Goal: Information Seeking & Learning: Learn about a topic

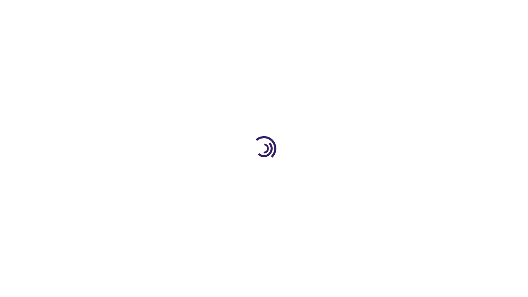
scroll to position [1163, 0]
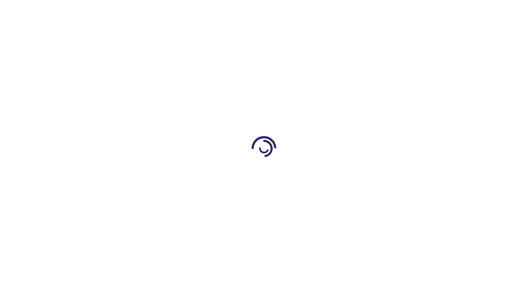
scroll to position [212, 0]
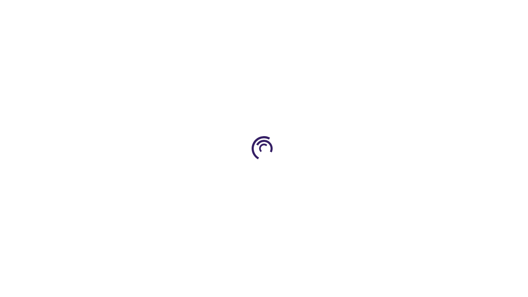
scroll to position [1361, 0]
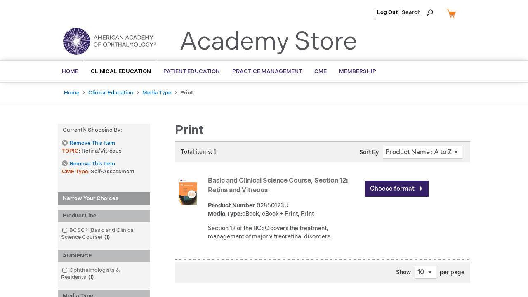
scroll to position [212, 0]
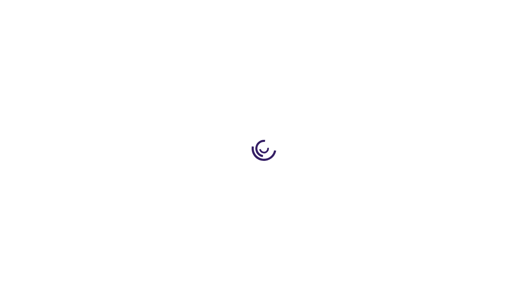
scroll to position [1085, 0]
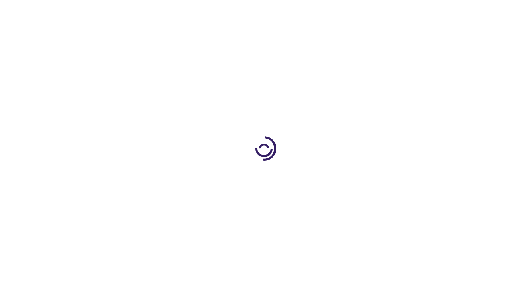
scroll to position [968, 0]
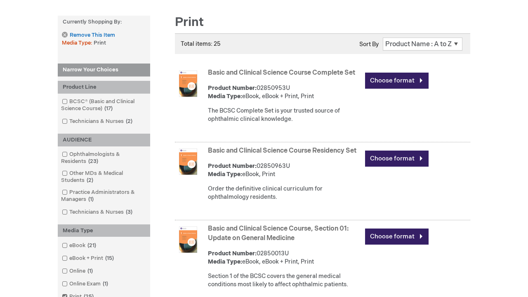
scroll to position [1162, 0]
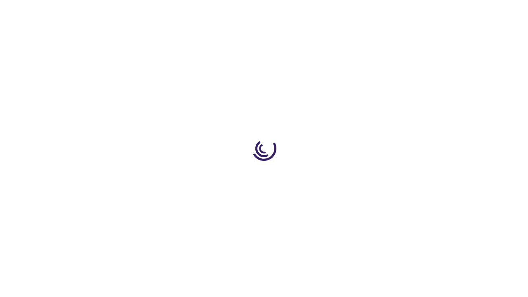
scroll to position [948, 0]
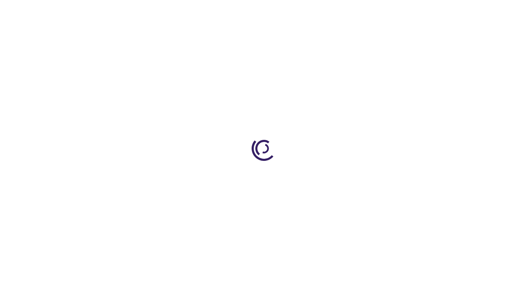
scroll to position [1656, 0]
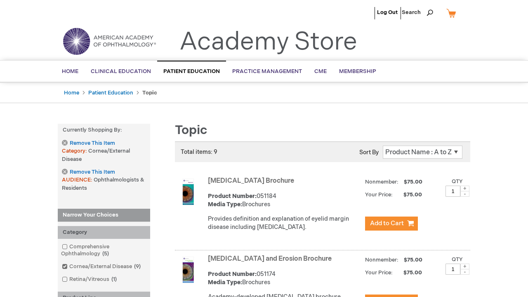
scroll to position [1203, 0]
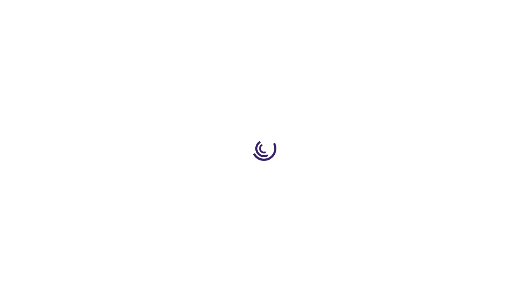
scroll to position [563, 0]
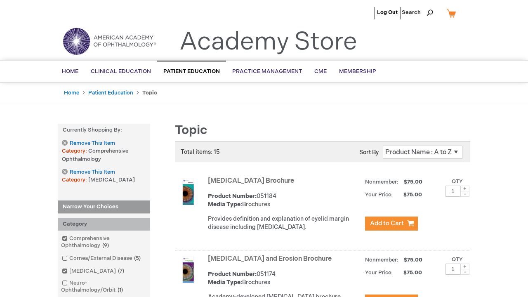
scroll to position [821, 0]
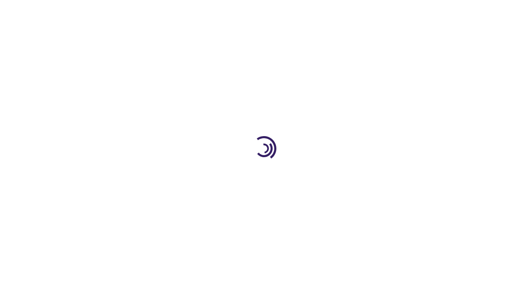
scroll to position [199, 0]
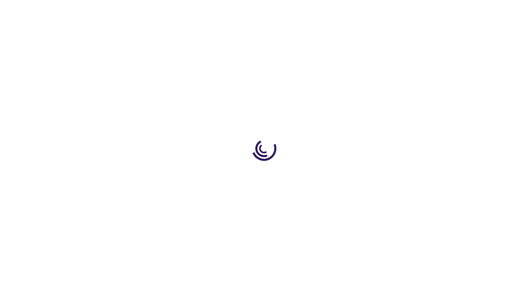
scroll to position [2005, 0]
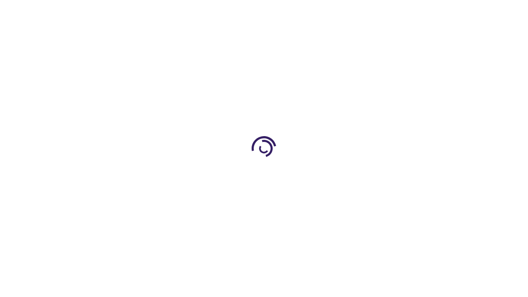
scroll to position [196, 0]
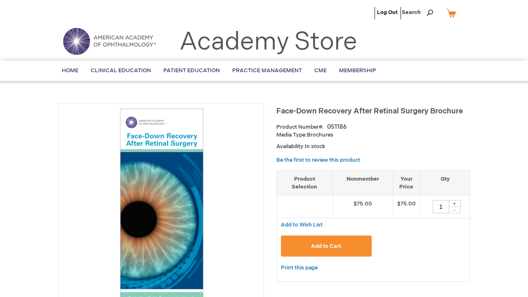
scroll to position [2084, 0]
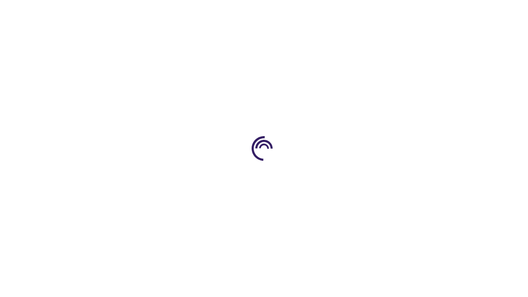
scroll to position [737, 0]
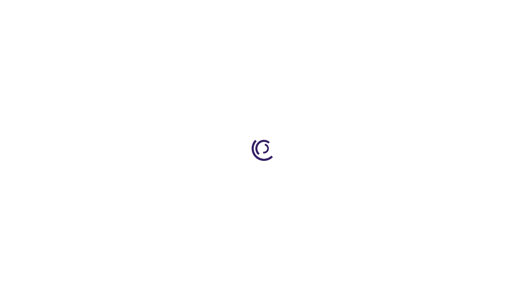
scroll to position [1126, 0]
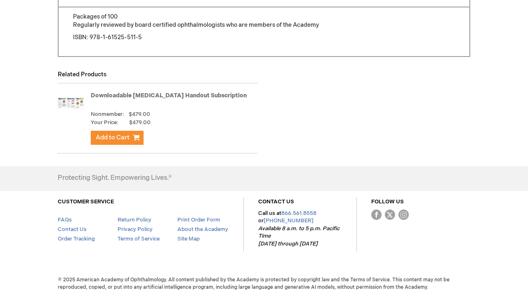
scroll to position [1468, 0]
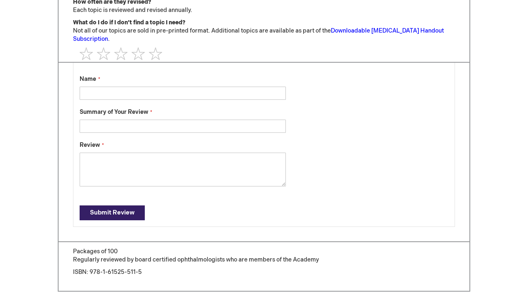
scroll to position [677, 0]
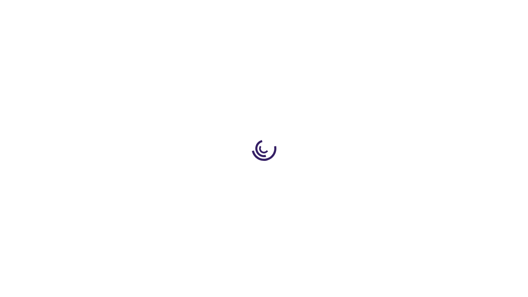
scroll to position [779, 0]
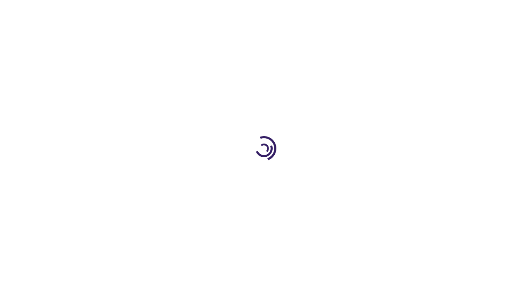
scroll to position [182, 0]
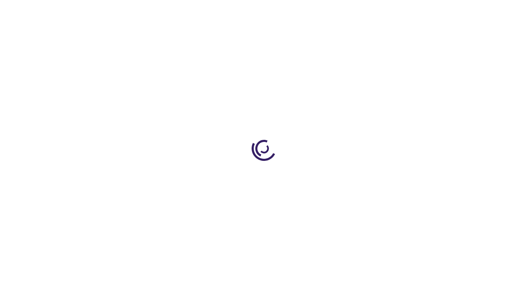
scroll to position [222, 0]
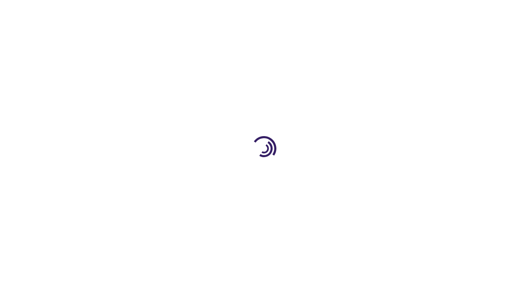
scroll to position [1093, 0]
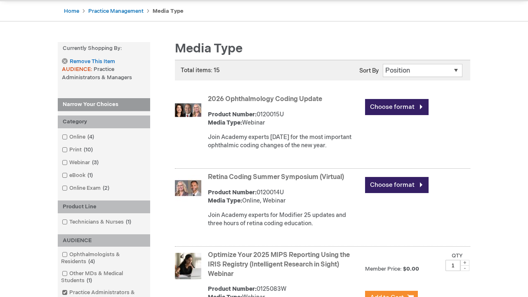
scroll to position [787, 0]
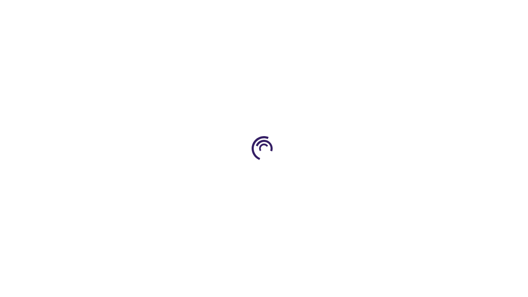
scroll to position [1735, 0]
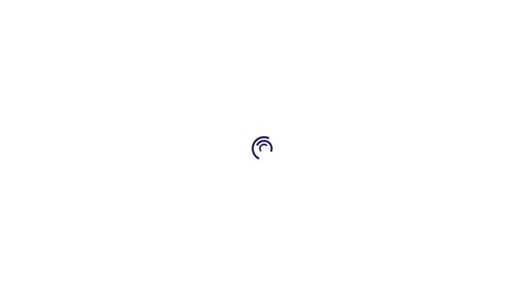
scroll to position [203, 0]
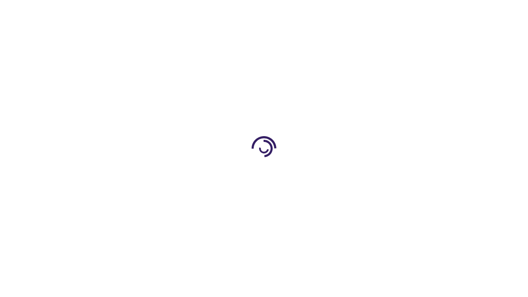
scroll to position [203, 0]
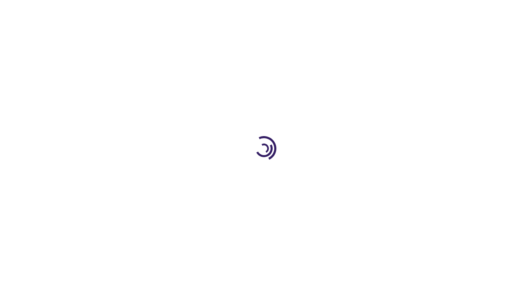
scroll to position [256, 0]
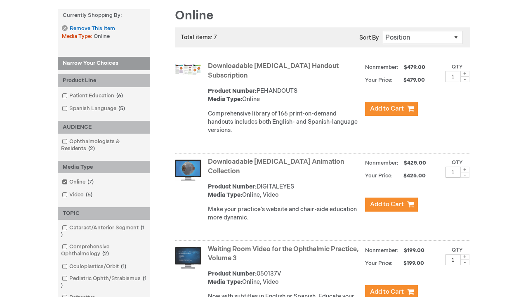
scroll to position [1617, 0]
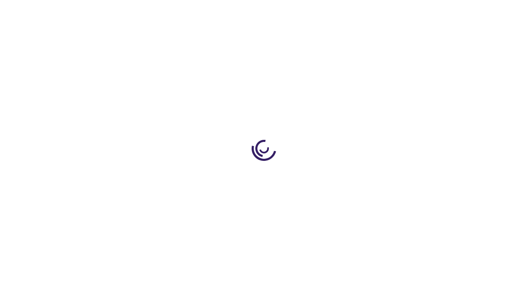
scroll to position [627, 0]
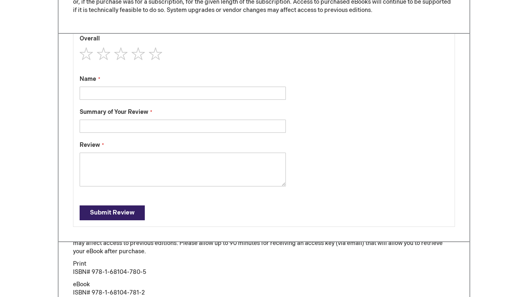
scroll to position [772, 0]
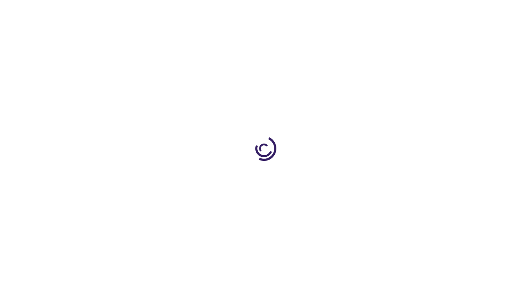
scroll to position [1092, 0]
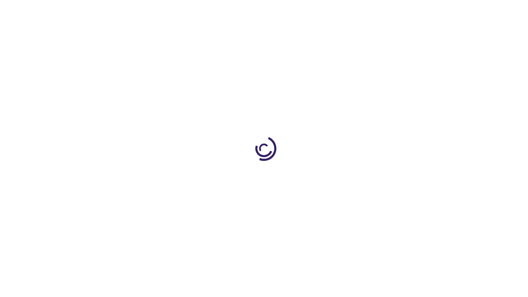
scroll to position [203, 0]
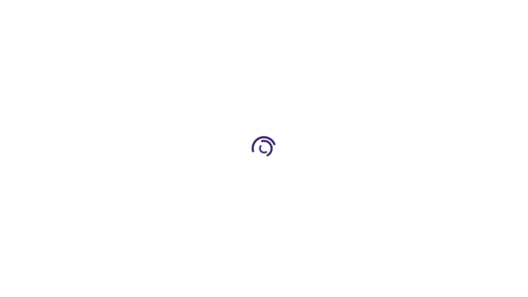
scroll to position [834, 0]
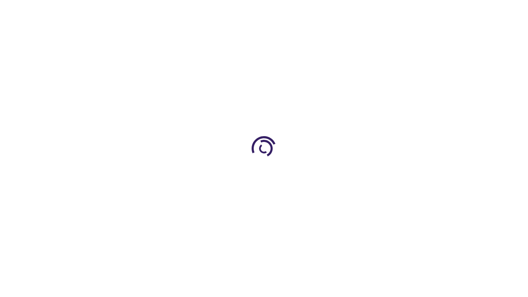
scroll to position [277, 0]
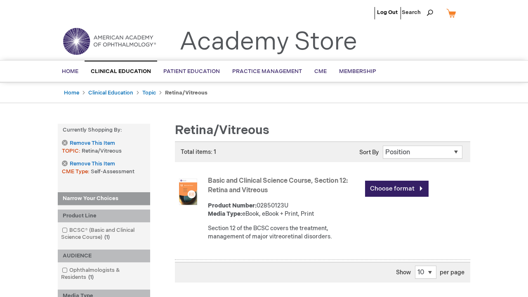
scroll to position [264, 0]
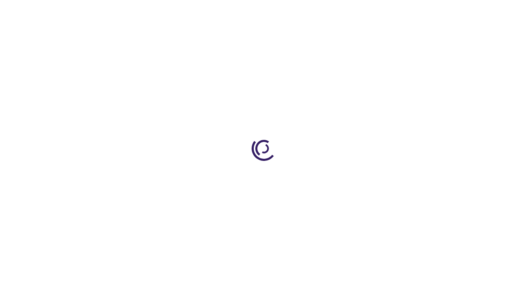
scroll to position [249, 0]
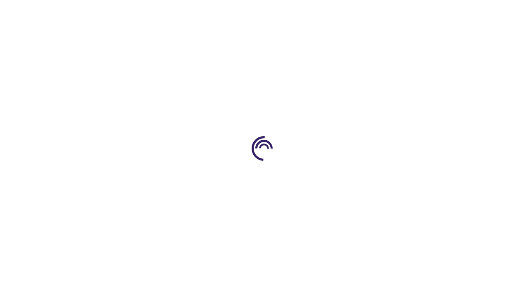
scroll to position [1184, 0]
